Goal: Information Seeking & Learning: Learn about a topic

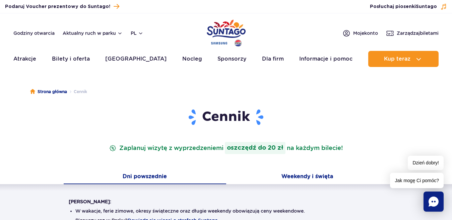
click at [323, 173] on button "Weekendy i święta" at bounding box center [307, 177] width 163 height 14
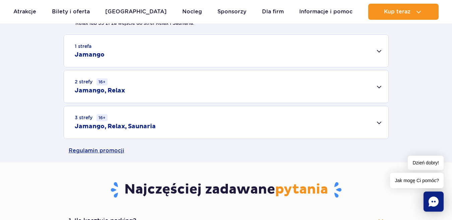
scroll to position [214, 0]
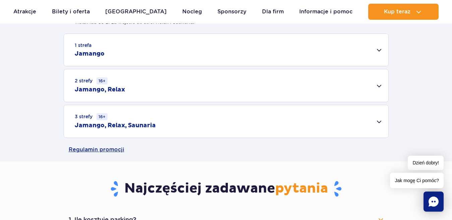
click at [377, 52] on div "1 strefa Jamango" at bounding box center [226, 50] width 324 height 32
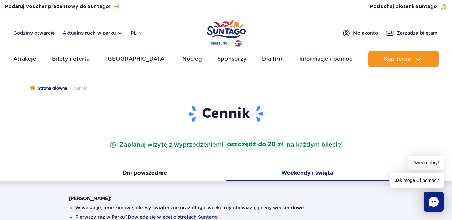
scroll to position [0, 0]
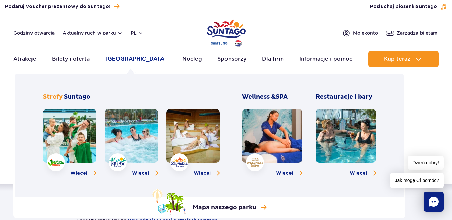
click at [118, 57] on link "[GEOGRAPHIC_DATA]" at bounding box center [135, 59] width 61 height 16
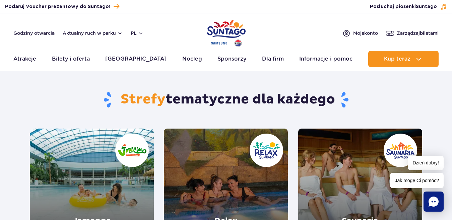
click at [140, 165] on link "Jamango" at bounding box center [92, 191] width 124 height 124
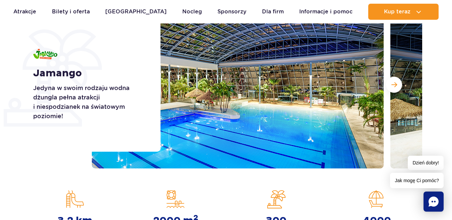
scroll to position [101, 0]
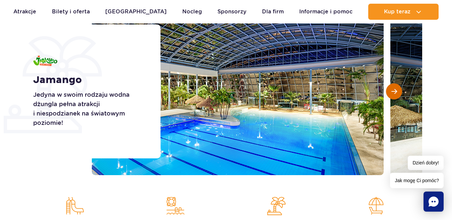
click at [392, 92] on span "Następny slajd" at bounding box center [394, 91] width 6 height 6
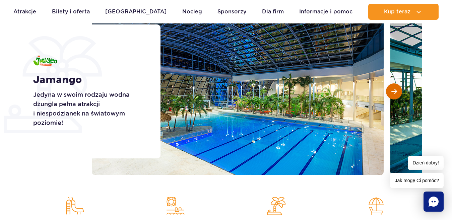
click at [392, 92] on span "Następny slajd" at bounding box center [394, 91] width 6 height 6
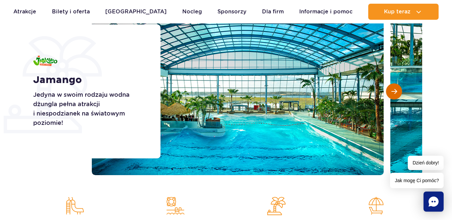
click at [392, 92] on span "Następny slajd" at bounding box center [394, 91] width 6 height 6
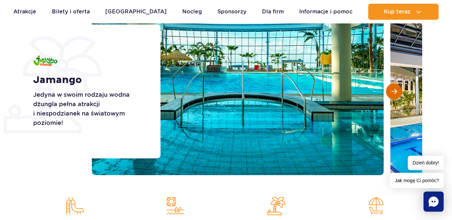
click at [392, 92] on span "Następny slajd" at bounding box center [394, 91] width 6 height 6
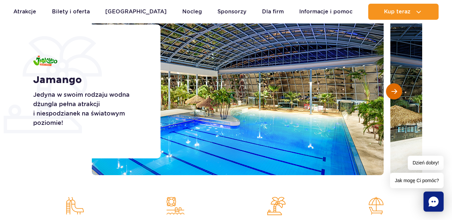
click at [392, 92] on span "Następny slajd" at bounding box center [394, 91] width 6 height 6
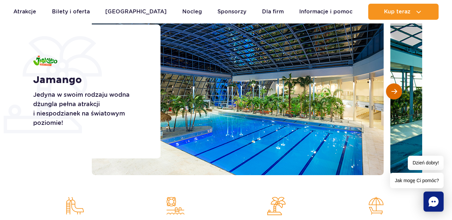
click at [392, 92] on span "Następny slajd" at bounding box center [394, 91] width 6 height 6
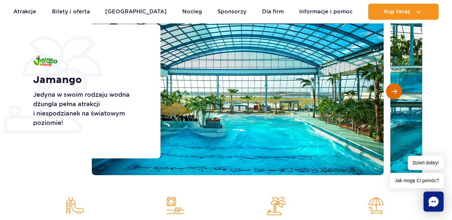
click at [392, 92] on span "Następny slajd" at bounding box center [394, 91] width 6 height 6
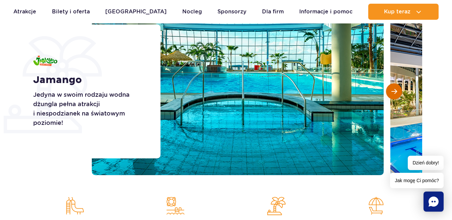
click at [392, 92] on span "Następny slajd" at bounding box center [394, 91] width 6 height 6
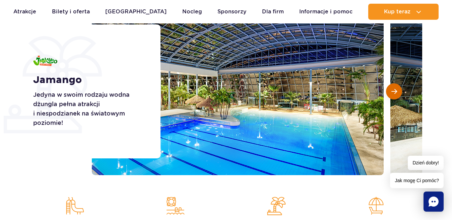
click at [392, 92] on span "Następny slajd" at bounding box center [394, 91] width 6 height 6
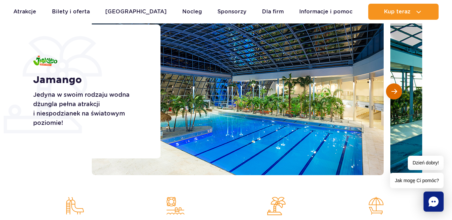
click at [392, 92] on span "Następny slajd" at bounding box center [394, 91] width 6 height 6
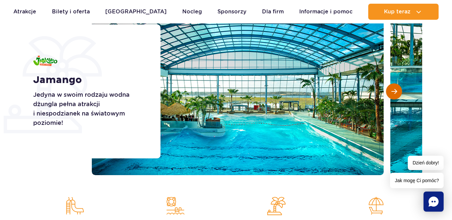
click at [392, 92] on span "Następny slajd" at bounding box center [394, 91] width 6 height 6
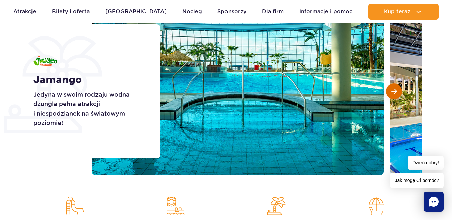
click at [392, 92] on span "Następny slajd" at bounding box center [394, 91] width 6 height 6
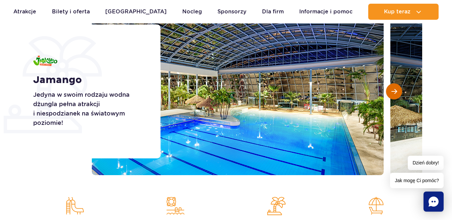
click at [392, 92] on span "Następny slajd" at bounding box center [394, 91] width 6 height 6
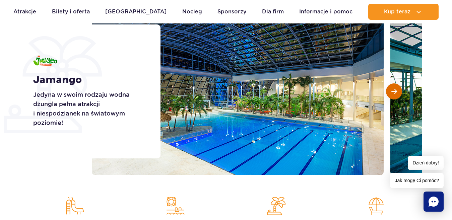
click at [392, 92] on span "Następny slajd" at bounding box center [394, 91] width 6 height 6
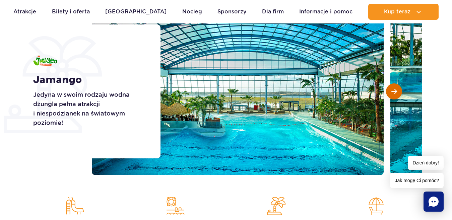
click at [392, 92] on span "Następny slajd" at bounding box center [394, 91] width 6 height 6
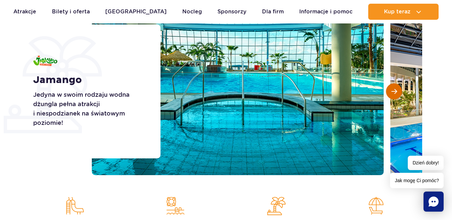
click at [392, 92] on span "Następny slajd" at bounding box center [394, 91] width 6 height 6
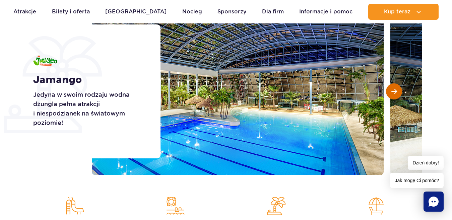
click at [392, 92] on span "Następny slajd" at bounding box center [394, 91] width 6 height 6
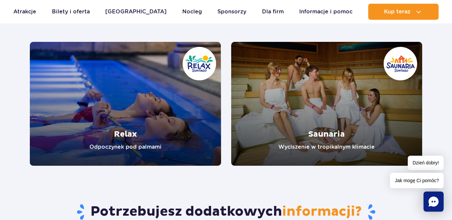
scroll to position [1361, 0]
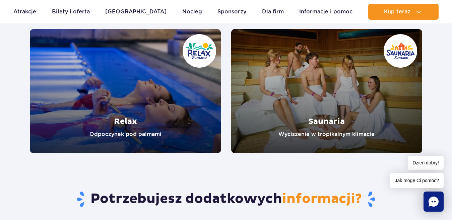
click at [142, 100] on link "Relax" at bounding box center [125, 91] width 191 height 124
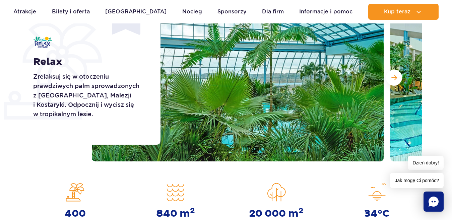
scroll to position [147, 0]
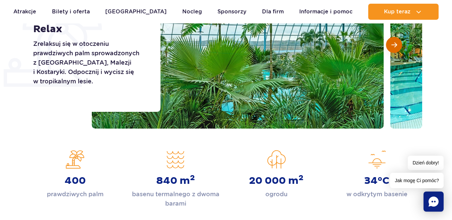
click at [395, 43] on span "Następny slajd" at bounding box center [394, 45] width 6 height 6
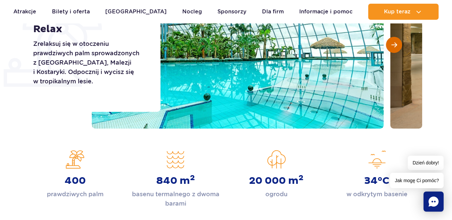
click at [395, 43] on span "Następny slajd" at bounding box center [394, 45] width 6 height 6
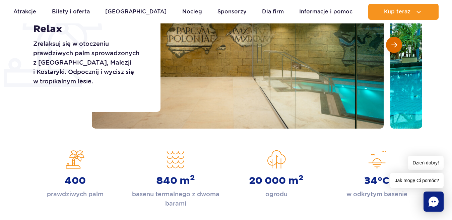
click at [395, 43] on span "Następny slajd" at bounding box center [394, 45] width 6 height 6
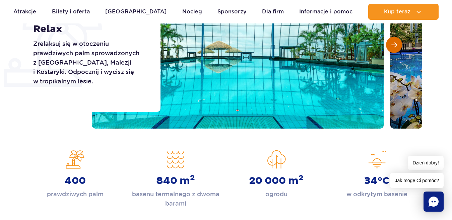
click at [395, 43] on span "Następny slajd" at bounding box center [394, 45] width 6 height 6
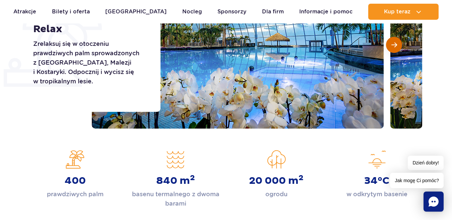
click at [395, 43] on span "Następny slajd" at bounding box center [394, 45] width 6 height 6
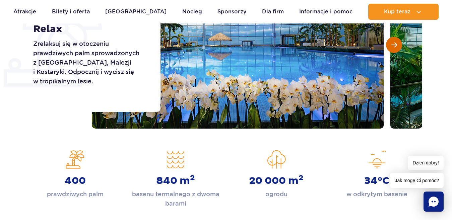
click at [395, 43] on span "Następny slajd" at bounding box center [394, 45] width 6 height 6
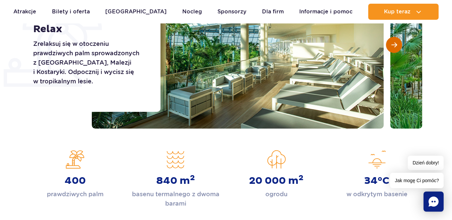
click at [395, 43] on span "Następny slajd" at bounding box center [394, 45] width 6 height 6
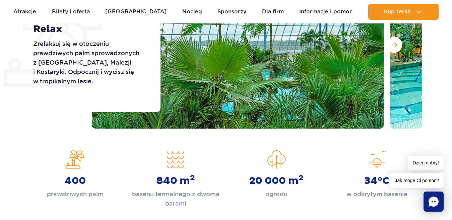
click at [122, 152] on div "400 prawdziwych palm" at bounding box center [75, 179] width 101 height 58
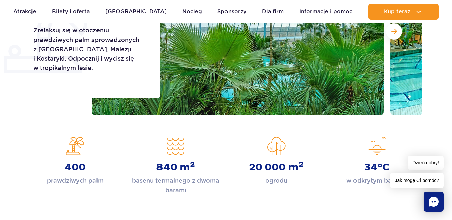
scroll to position [174, 0]
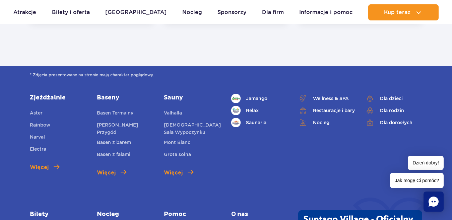
scroll to position [818, 0]
